Goal: Find specific page/section: Find specific page/section

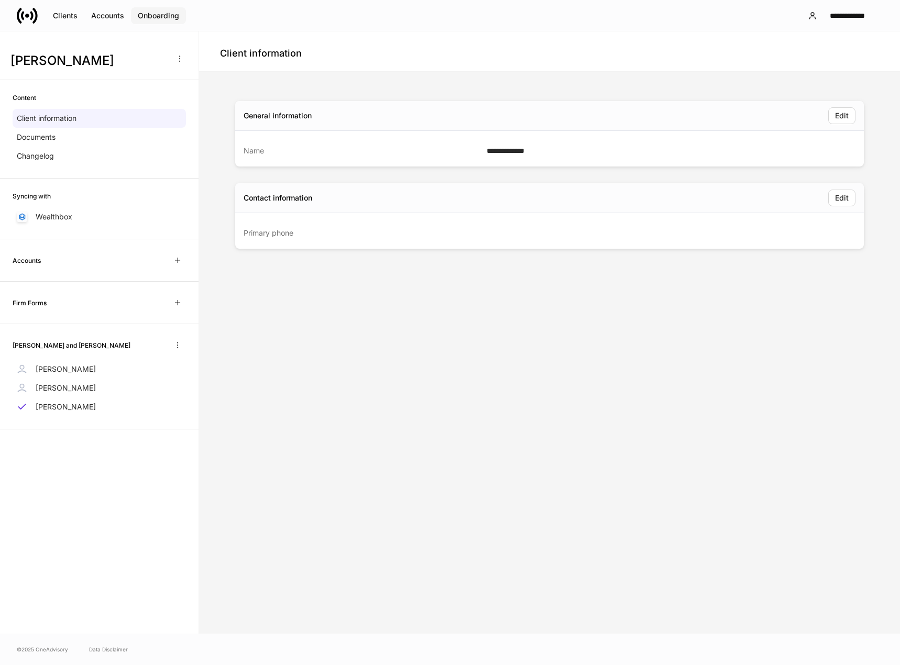
click at [153, 21] on button "Onboarding" at bounding box center [158, 15] width 55 height 17
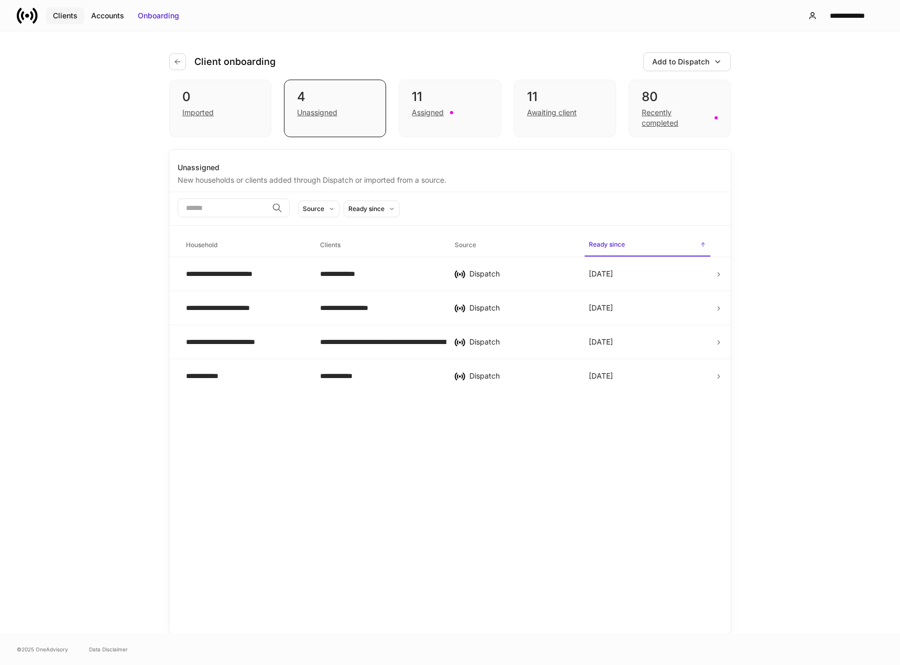
click at [70, 15] on div "Clients" at bounding box center [65, 15] width 25 height 10
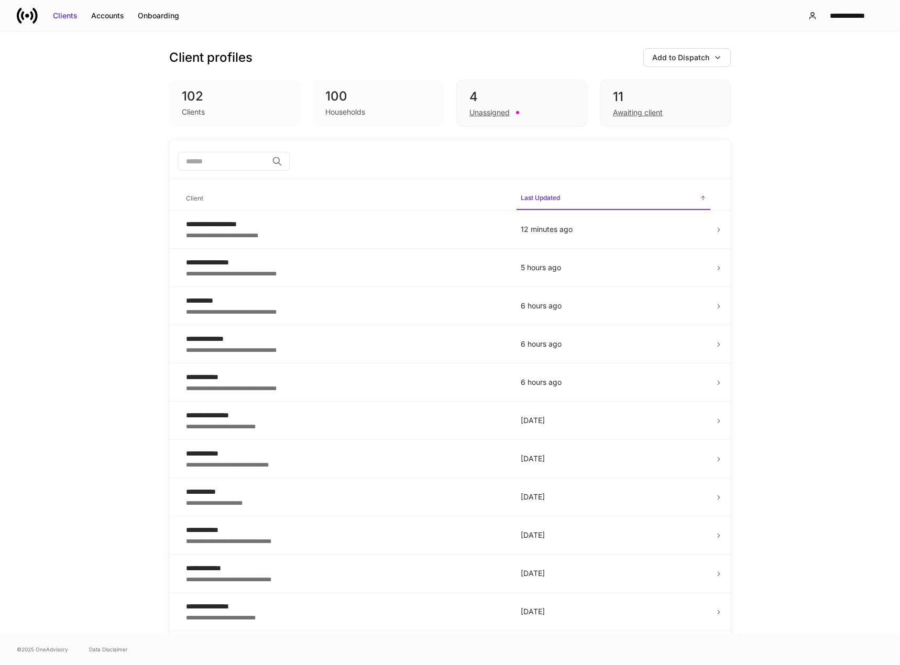
click at [207, 157] on input "search" at bounding box center [223, 161] width 90 height 19
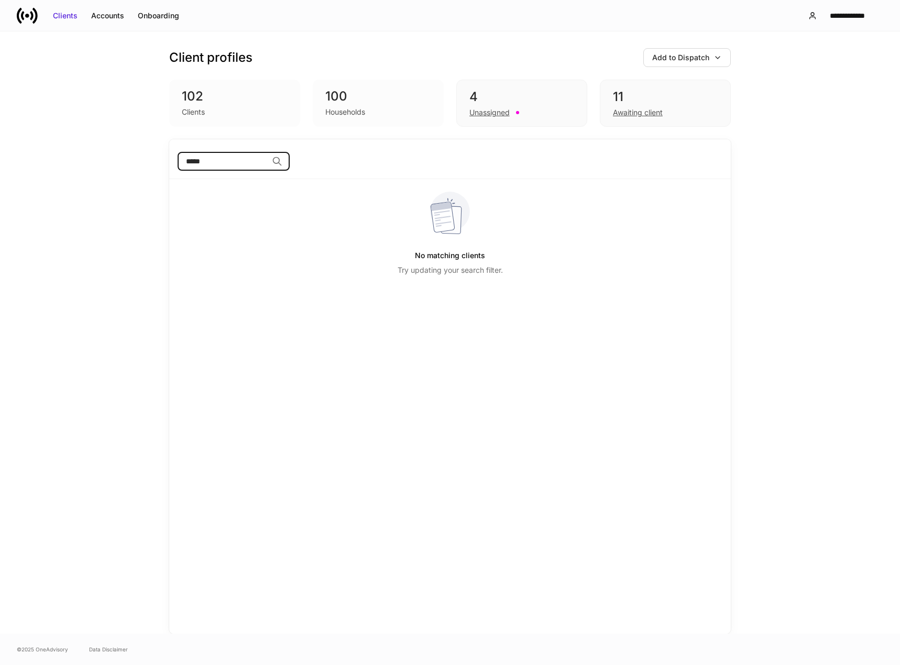
type input "*****"
click at [120, 261] on div "Client profiles Add to Dispatch 102 Clients 100 Households 4 Unassigned 11 Awai…" at bounding box center [450, 332] width 900 height 602
click at [495, 108] on div "Unassigned" at bounding box center [489, 112] width 40 height 10
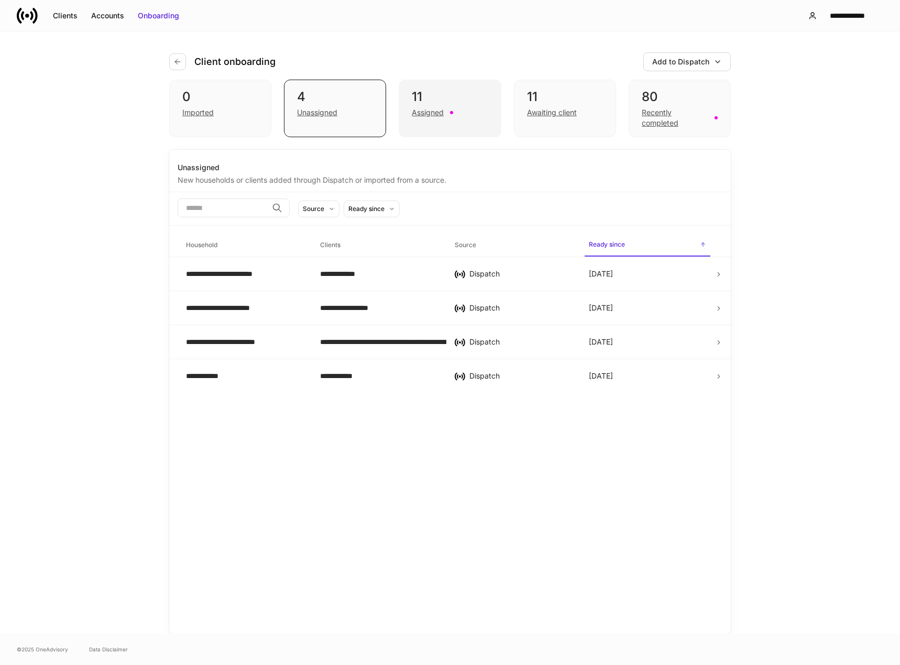
click at [413, 114] on div "Assigned" at bounding box center [428, 112] width 32 height 10
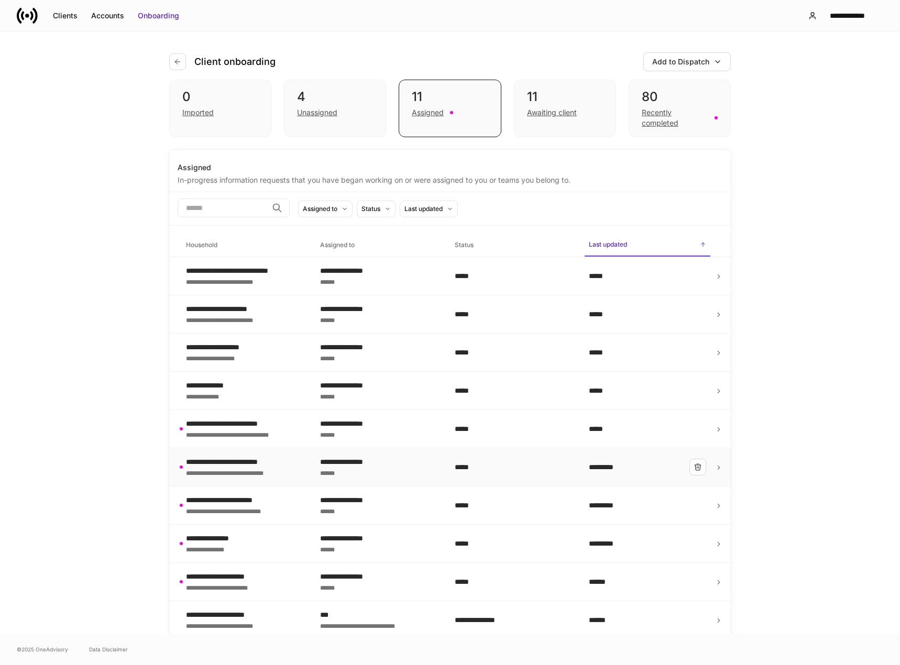
scroll to position [43, 0]
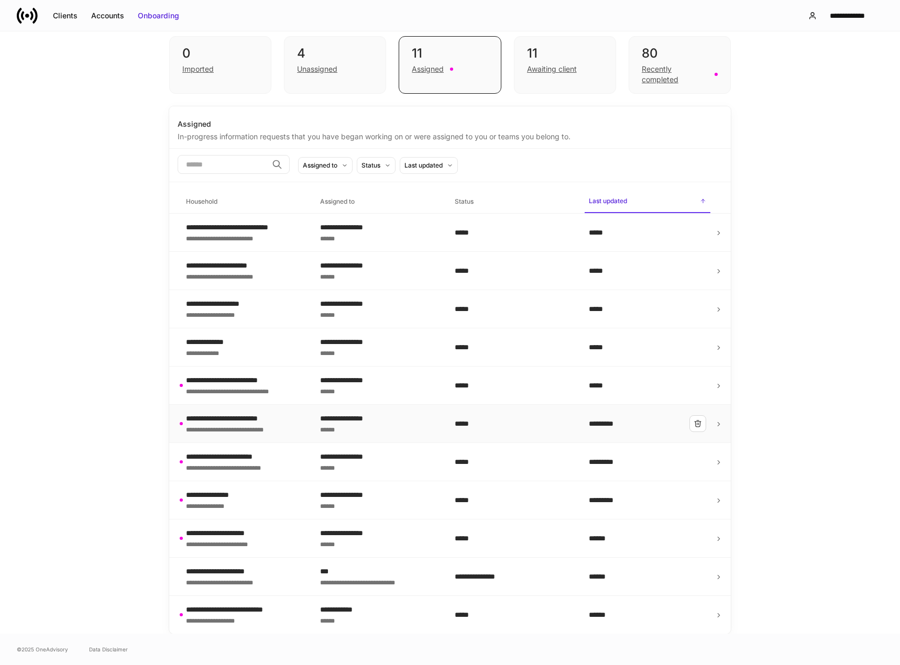
click at [263, 422] on div "**********" at bounding box center [234, 418] width 96 height 10
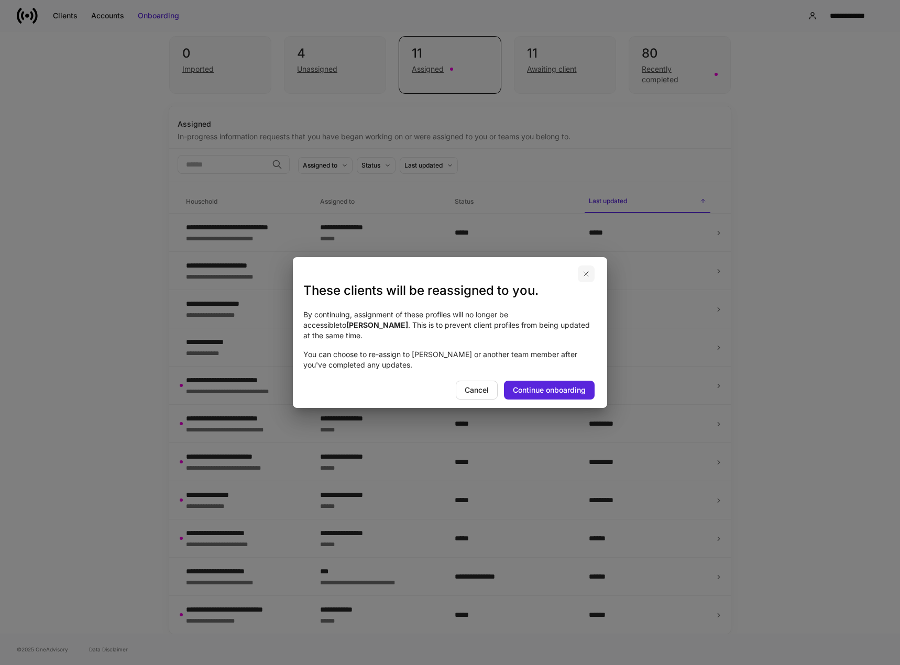
click at [588, 274] on button "button" at bounding box center [586, 274] width 17 height 17
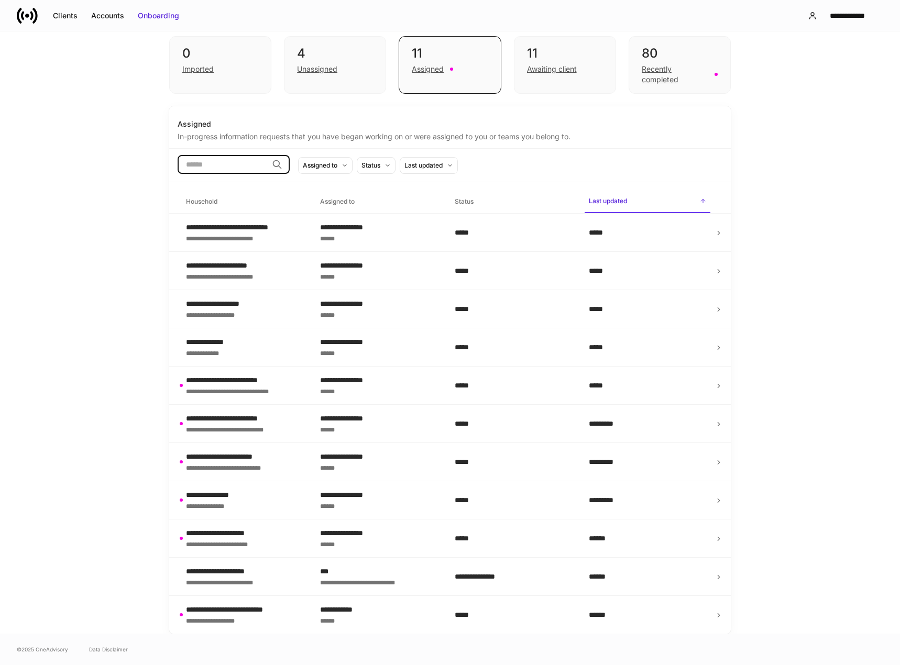
click at [202, 163] on input "search" at bounding box center [223, 164] width 90 height 19
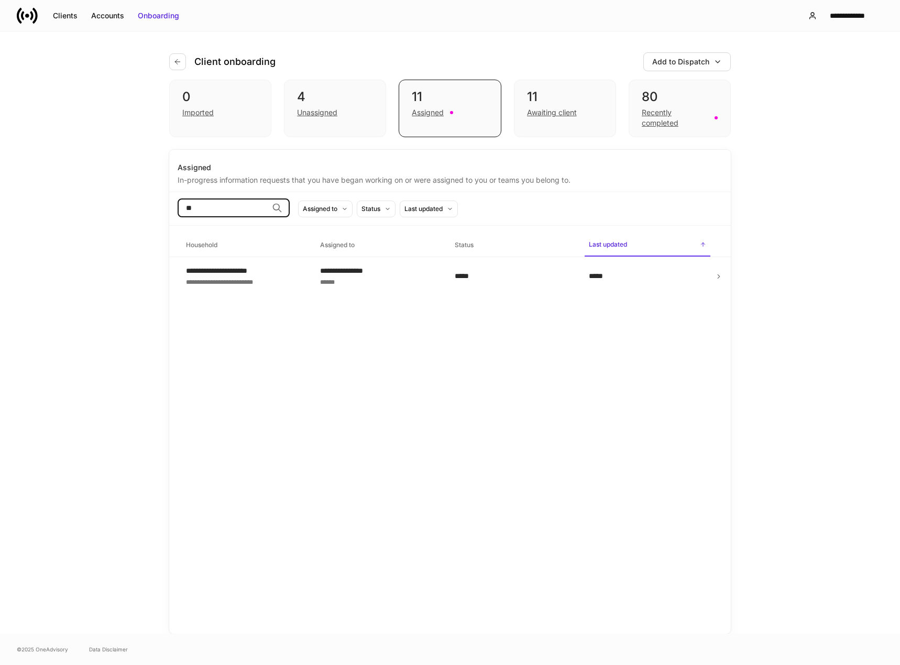
type input "*"
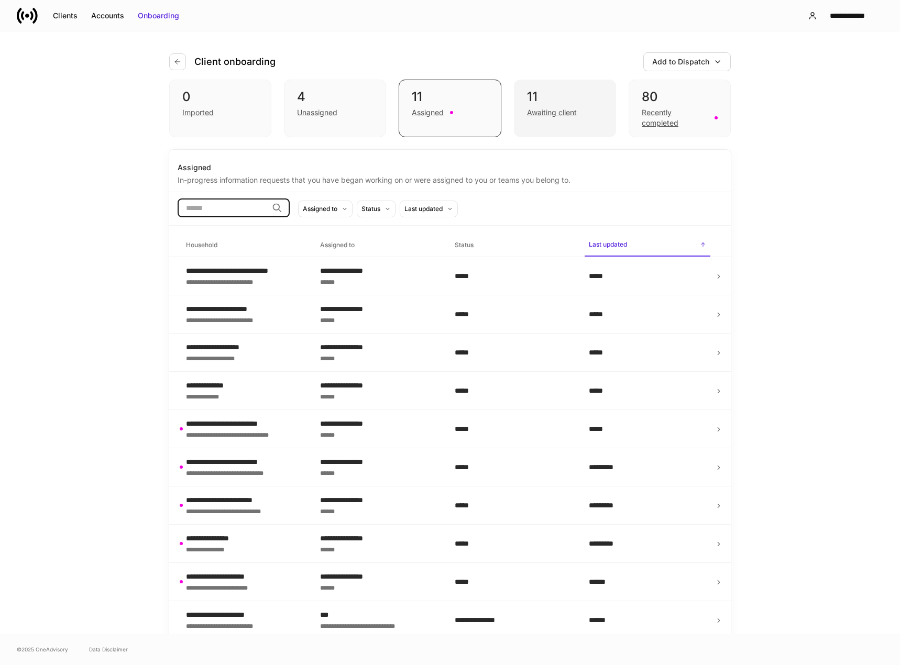
click at [575, 106] on div "Awaiting client" at bounding box center [565, 111] width 76 height 13
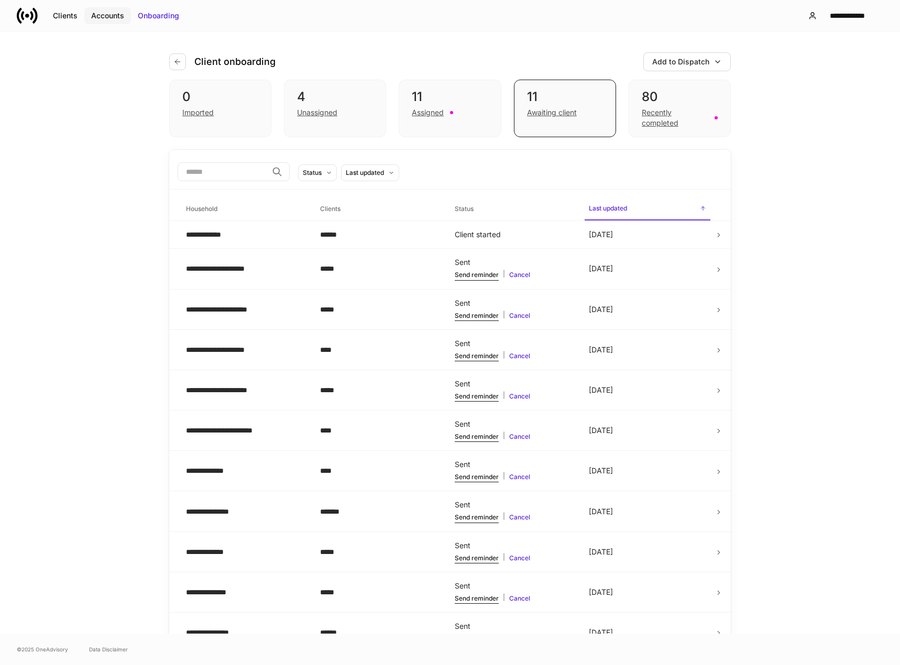
click at [108, 15] on div "Accounts" at bounding box center [107, 15] width 33 height 10
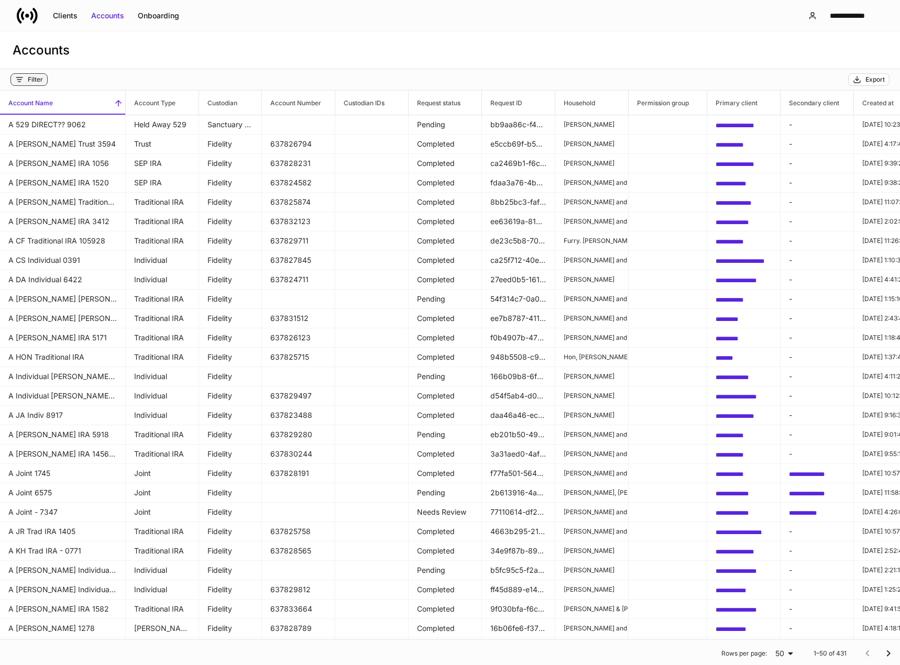
click at [36, 80] on div "Filter" at bounding box center [35, 79] width 15 height 8
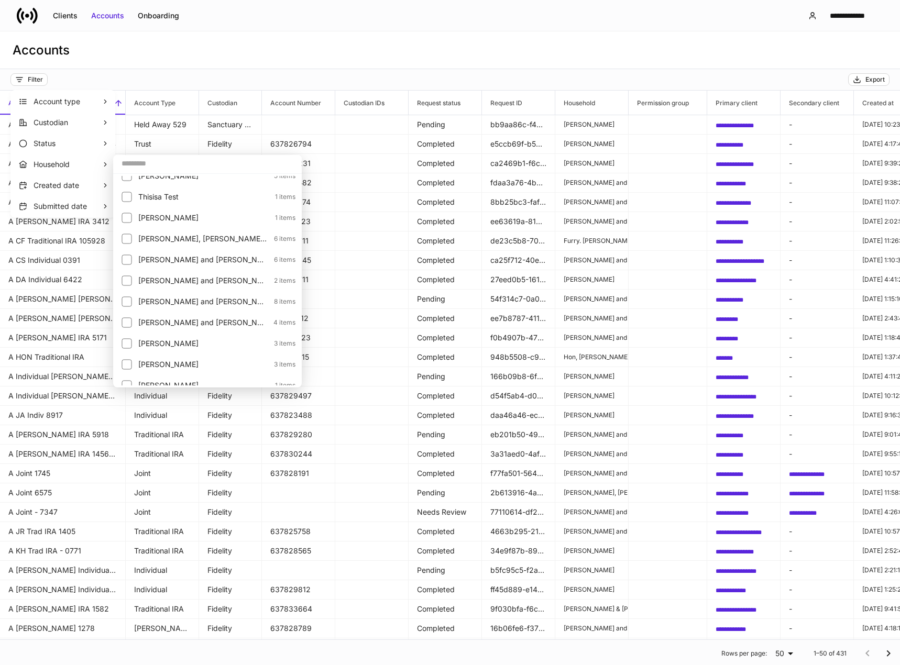
scroll to position [1862, 0]
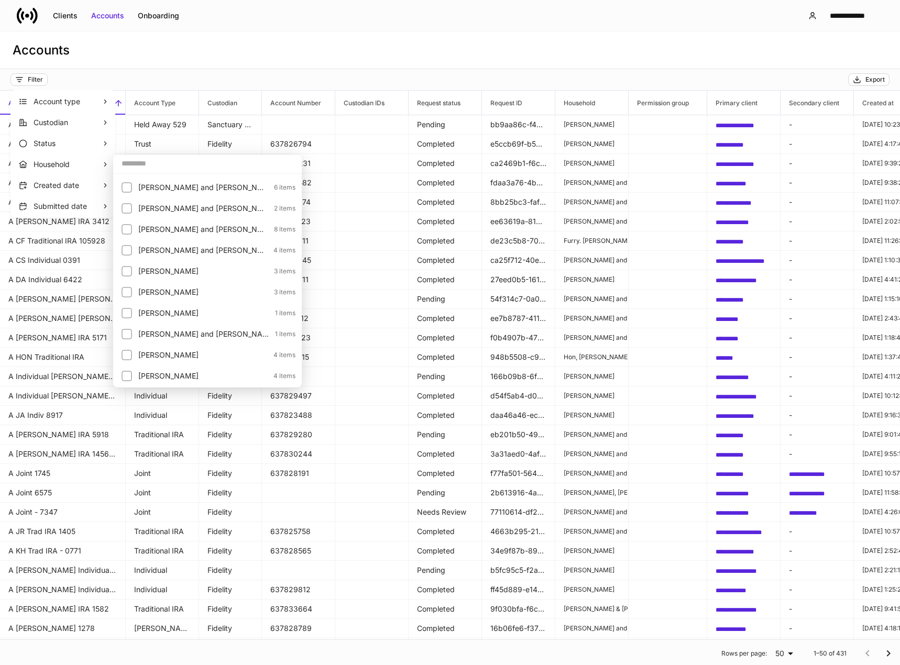
click at [140, 290] on p "[PERSON_NAME]" at bounding box center [202, 292] width 129 height 10
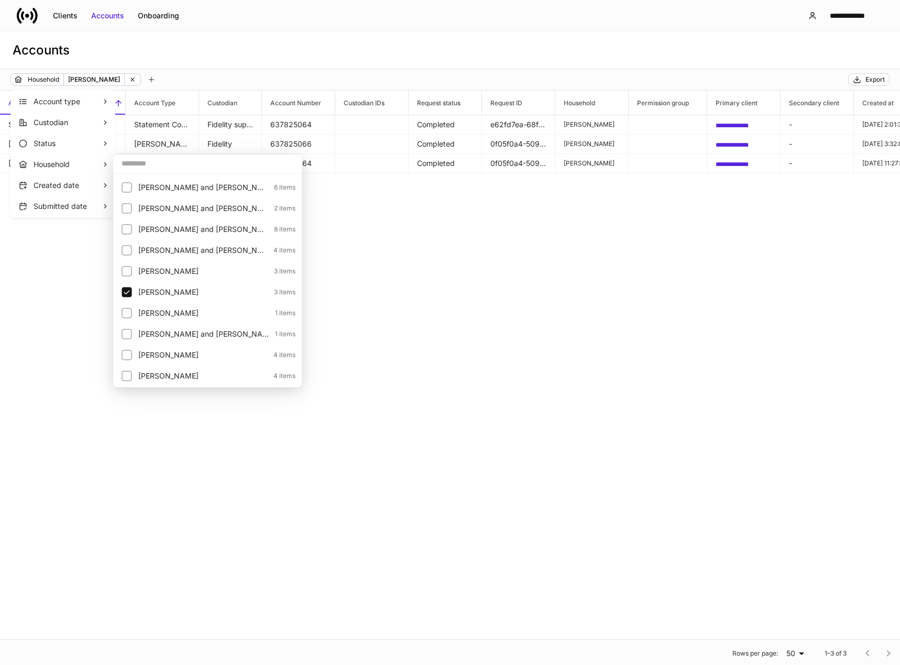
drag, startPoint x: 579, startPoint y: 281, endPoint x: 585, endPoint y: 278, distance: 6.6
click at [579, 281] on div at bounding box center [450, 332] width 900 height 665
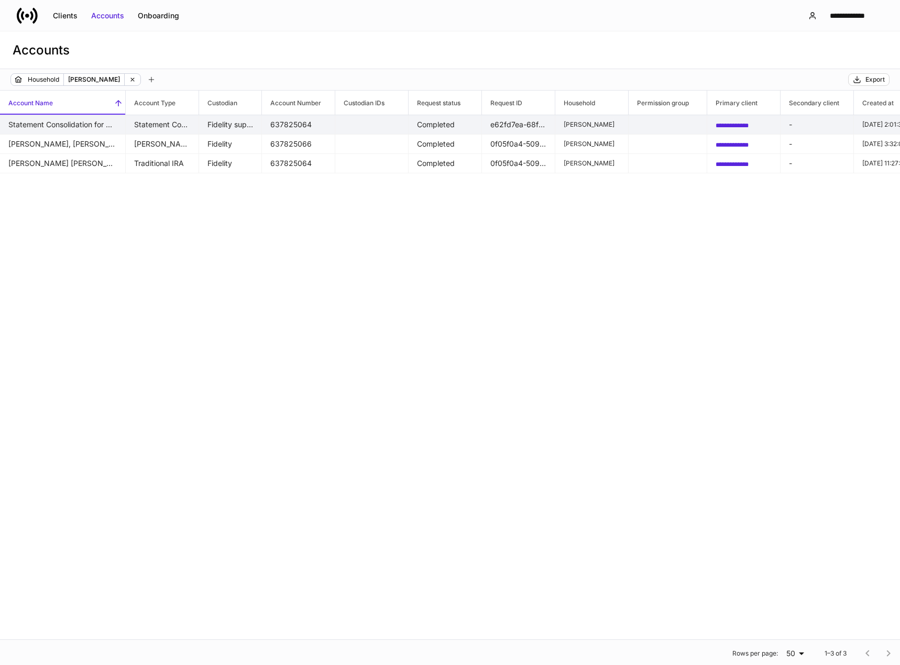
click at [736, 125] on span "**********" at bounding box center [731, 126] width 33 height 6
